Goal: Use online tool/utility: Use online tool/utility

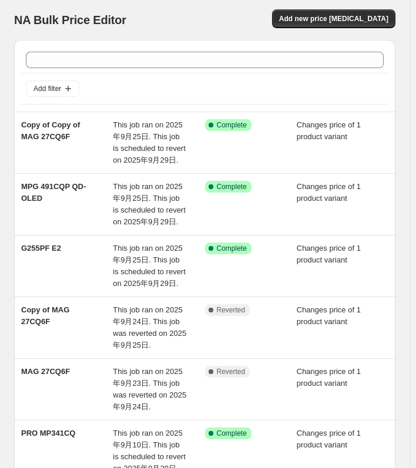
click at [142, 70] on div at bounding box center [204, 60] width 367 height 26
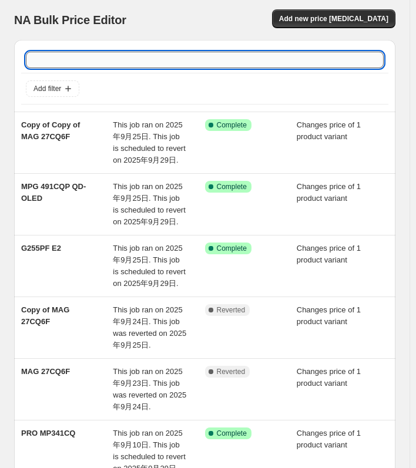
click at [134, 59] on input "text" at bounding box center [205, 60] width 358 height 16
paste input "MPG 321URXW QD-OLED"
type input "MPG 321URXW QD-OLED"
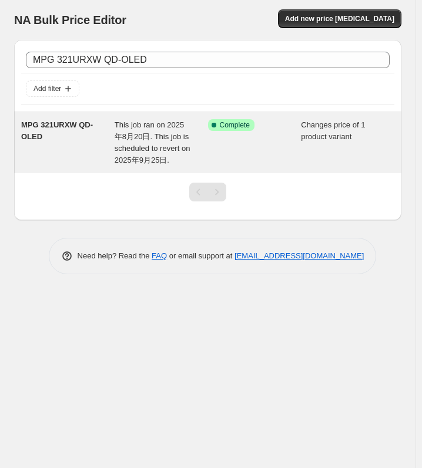
click at [102, 143] on div "MPG 321URXW QD-OLED" at bounding box center [67, 142] width 93 height 47
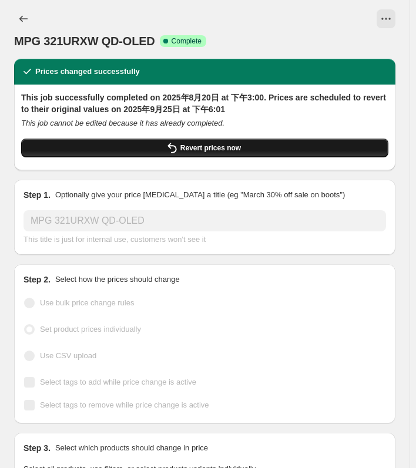
click at [203, 152] on span "Revert prices now" at bounding box center [210, 147] width 60 height 9
checkbox input "false"
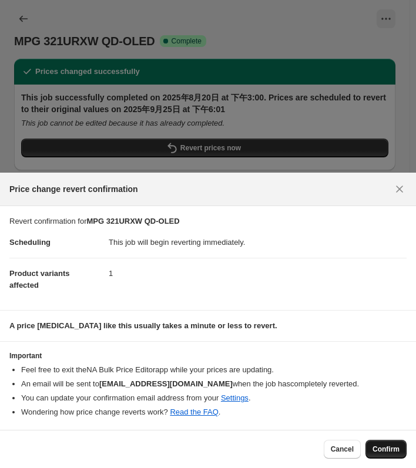
click at [382, 443] on button "Confirm" at bounding box center [385, 449] width 41 height 19
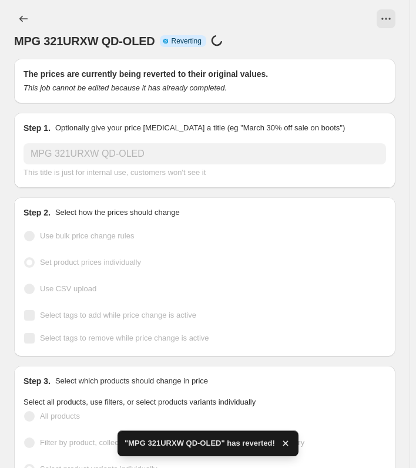
checkbox input "true"
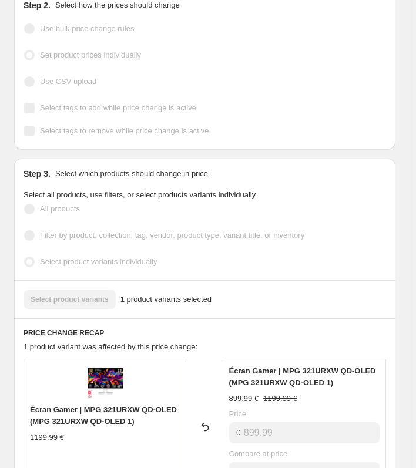
scroll to position [34, 0]
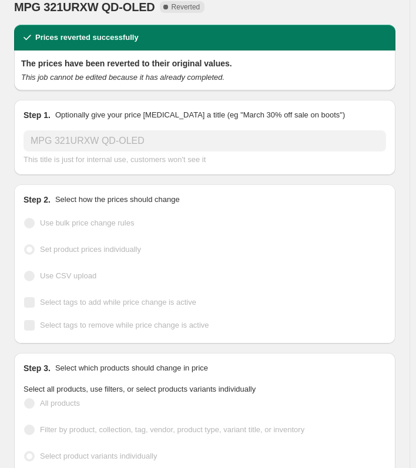
click at [219, 80] on icon "This job cannot be edited because it has already completed." at bounding box center [122, 77] width 203 height 9
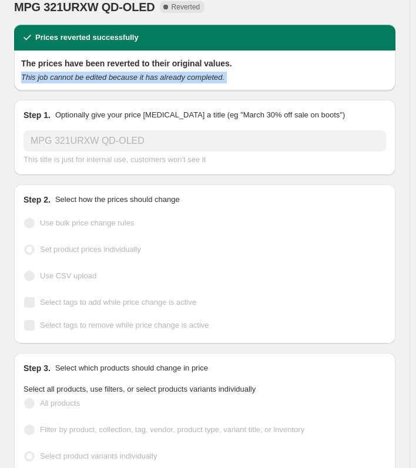
click at [219, 80] on icon "This job cannot be edited because it has already completed." at bounding box center [122, 77] width 203 height 9
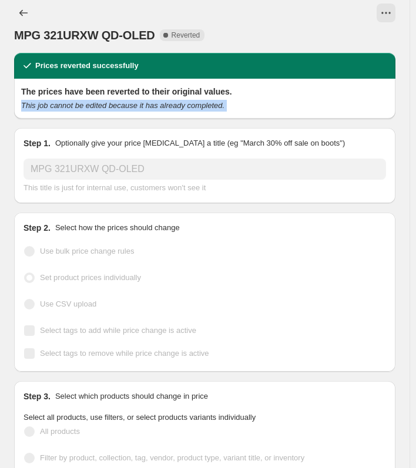
scroll to position [0, 0]
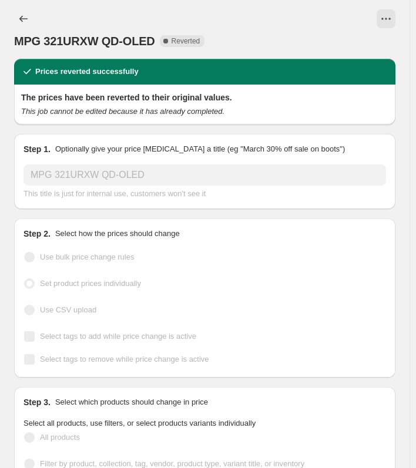
click at [33, 12] on div at bounding box center [24, 18] width 21 height 19
click at [26, 12] on button "Price change jobs" at bounding box center [23, 18] width 19 height 19
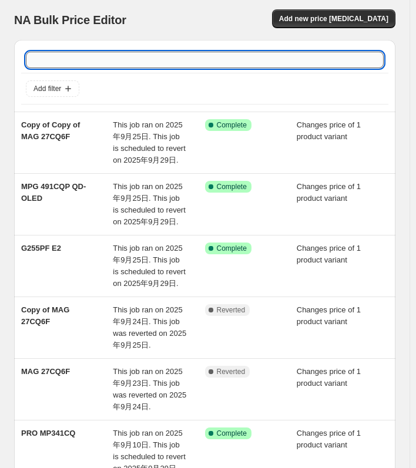
click at [160, 65] on input "text" at bounding box center [205, 60] width 358 height 16
paste input "G255PF E2"
type input "G255PF E2"
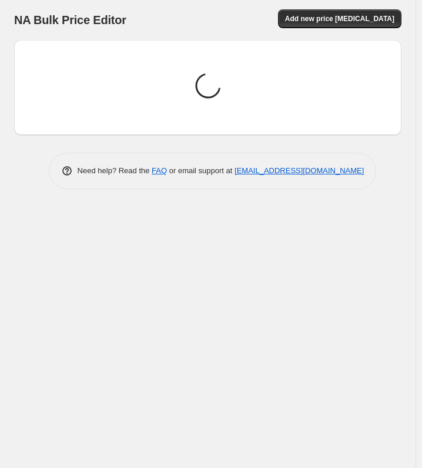
click at [160, 65] on div "Loading price change jobs..." at bounding box center [207, 87] width 368 height 76
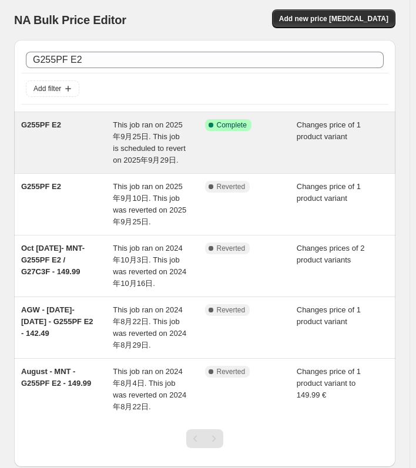
click at [95, 160] on div "G255PF E2" at bounding box center [67, 142] width 92 height 47
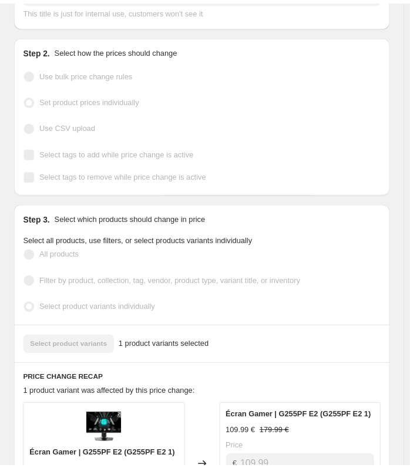
scroll to position [186, 0]
